Goal: Task Accomplishment & Management: Manage account settings

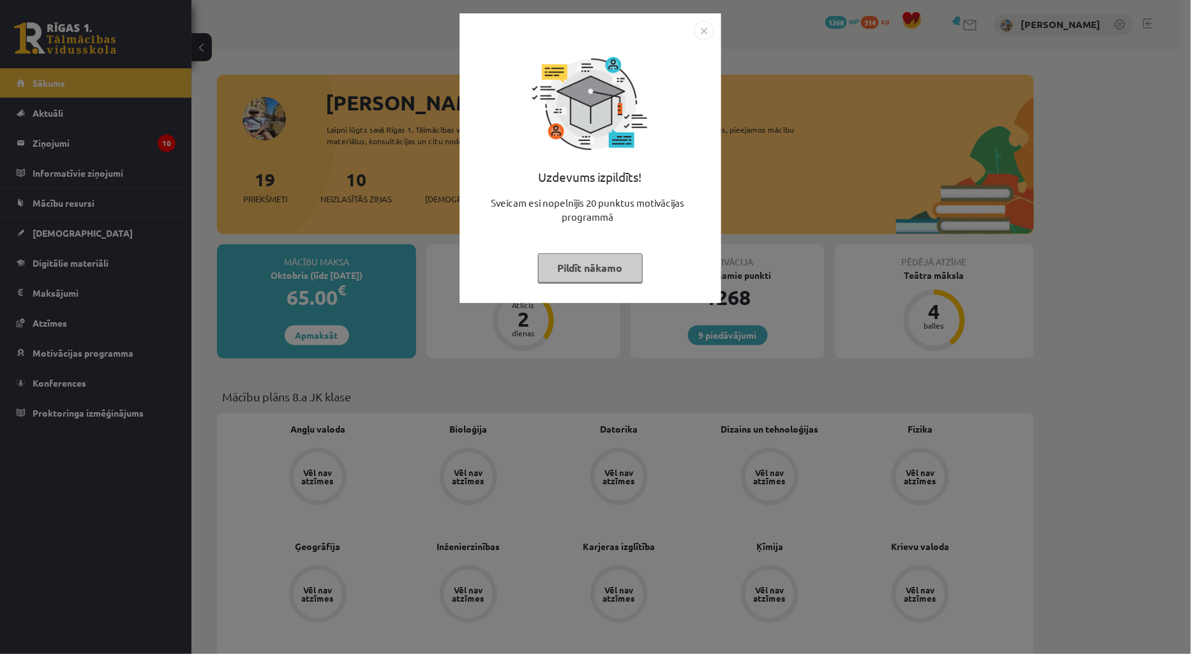
click at [709, 32] on img "Close" at bounding box center [704, 30] width 19 height 19
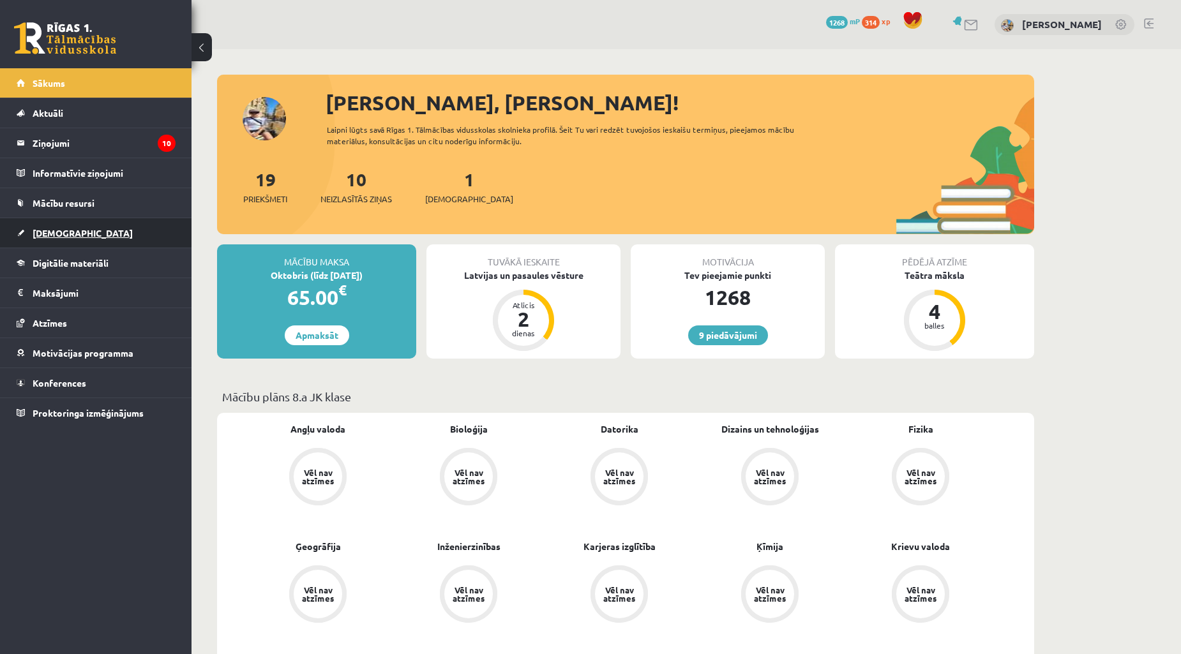
click at [60, 233] on span "[DEMOGRAPHIC_DATA]" at bounding box center [83, 232] width 100 height 11
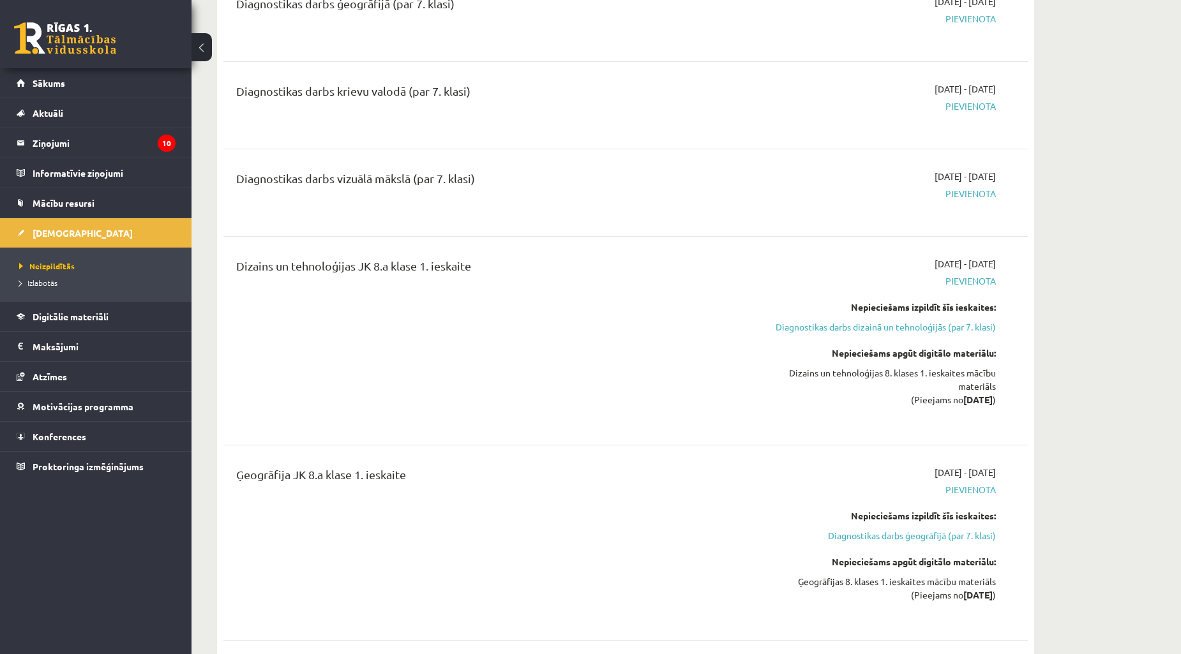
scroll to position [5166, 0]
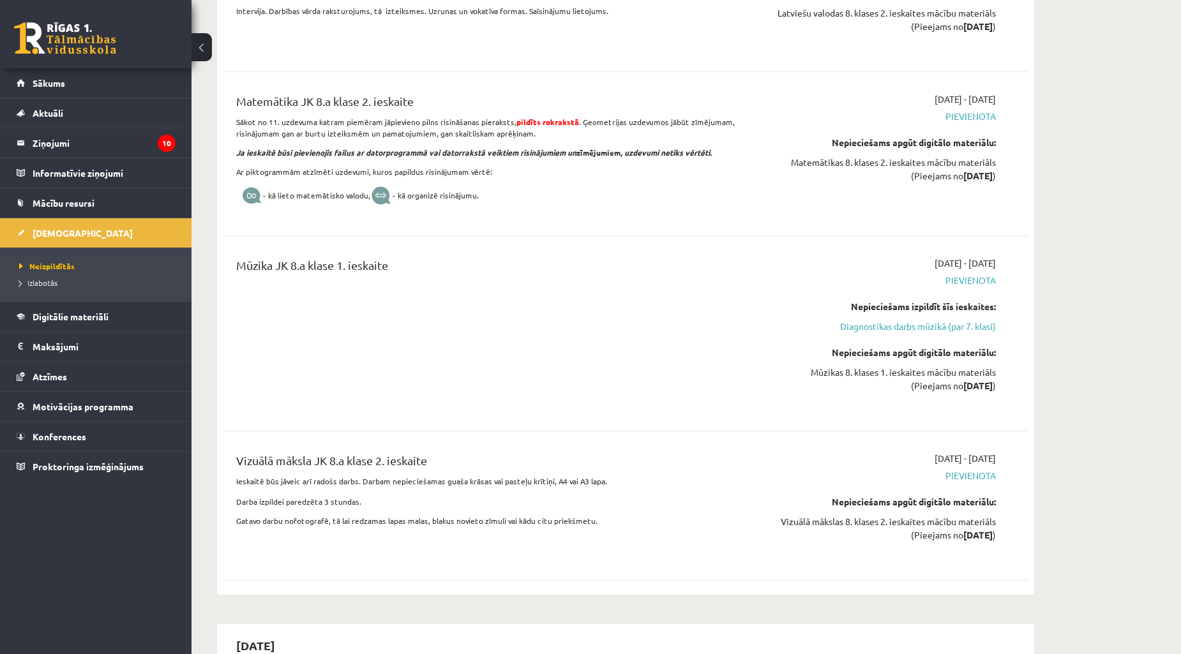
click at [591, 171] on p "Ar piktogrammām atzīmēti uzdevumi, kuros papildus risinājumam vērtē:" at bounding box center [486, 171] width 500 height 11
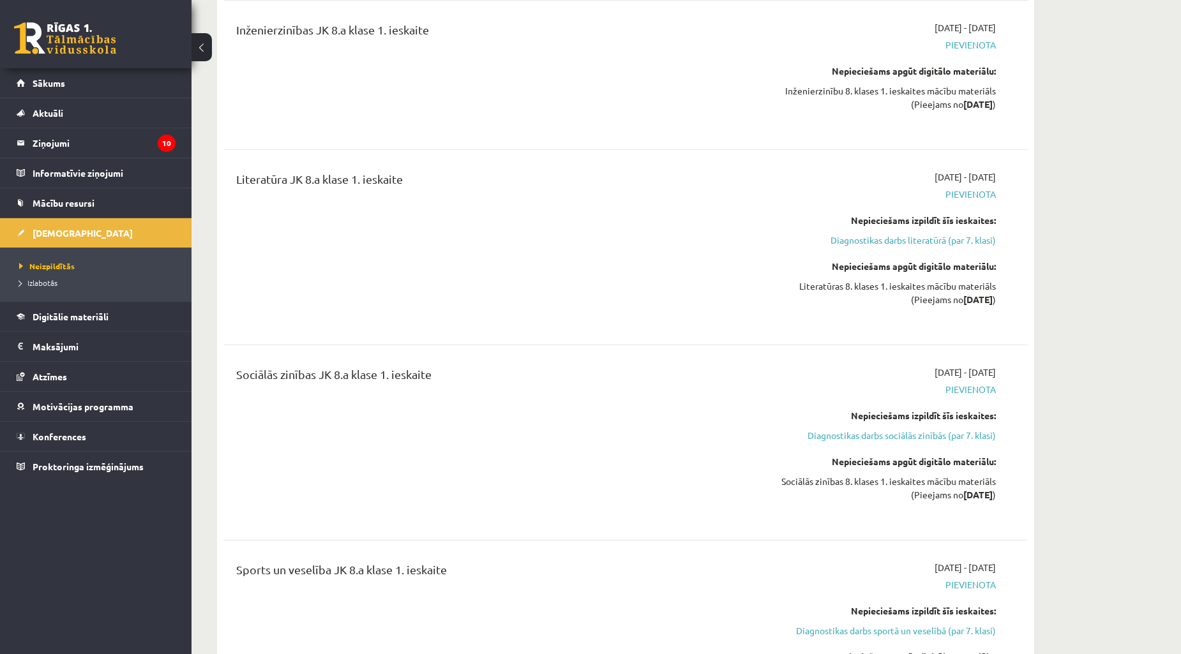
scroll to position [0, 0]
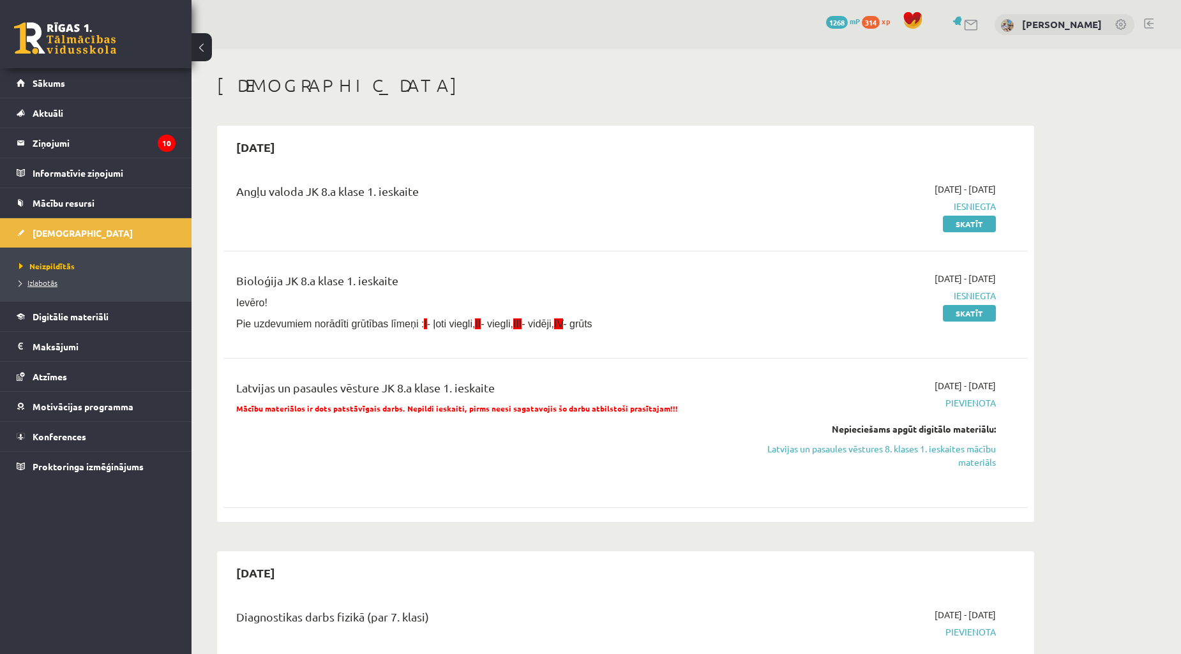
click at [45, 284] on span "Izlabotās" at bounding box center [38, 283] width 38 height 10
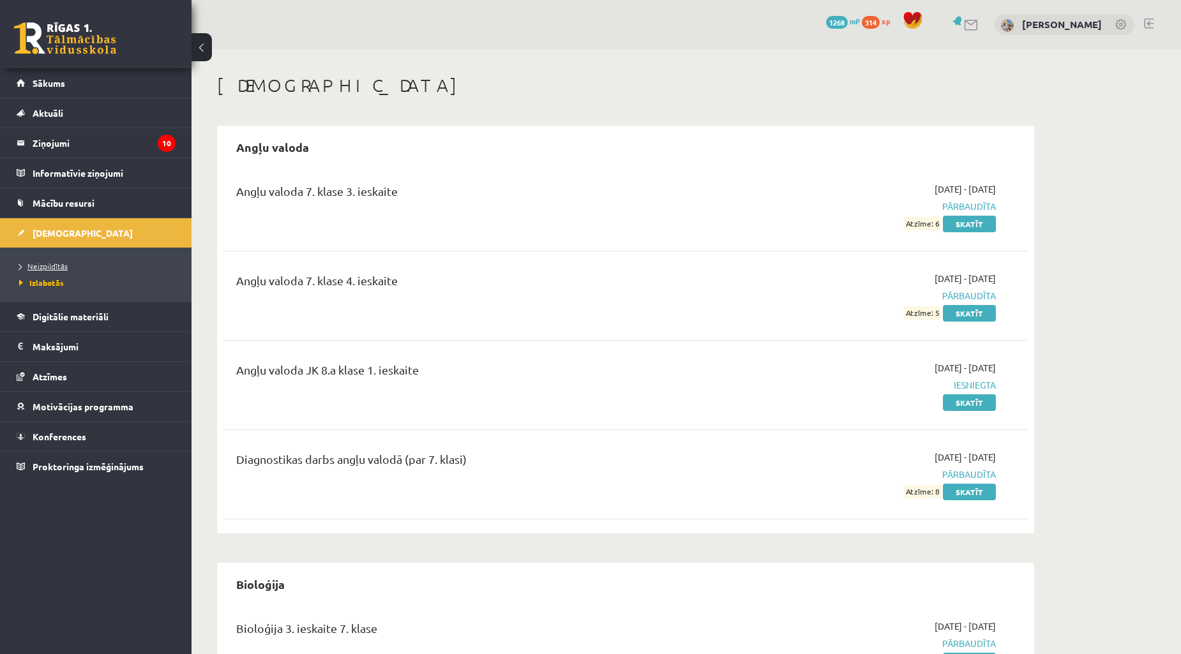
click at [49, 262] on link "Neizpildītās" at bounding box center [99, 266] width 160 height 11
